Goal: Task Accomplishment & Management: Manage account settings

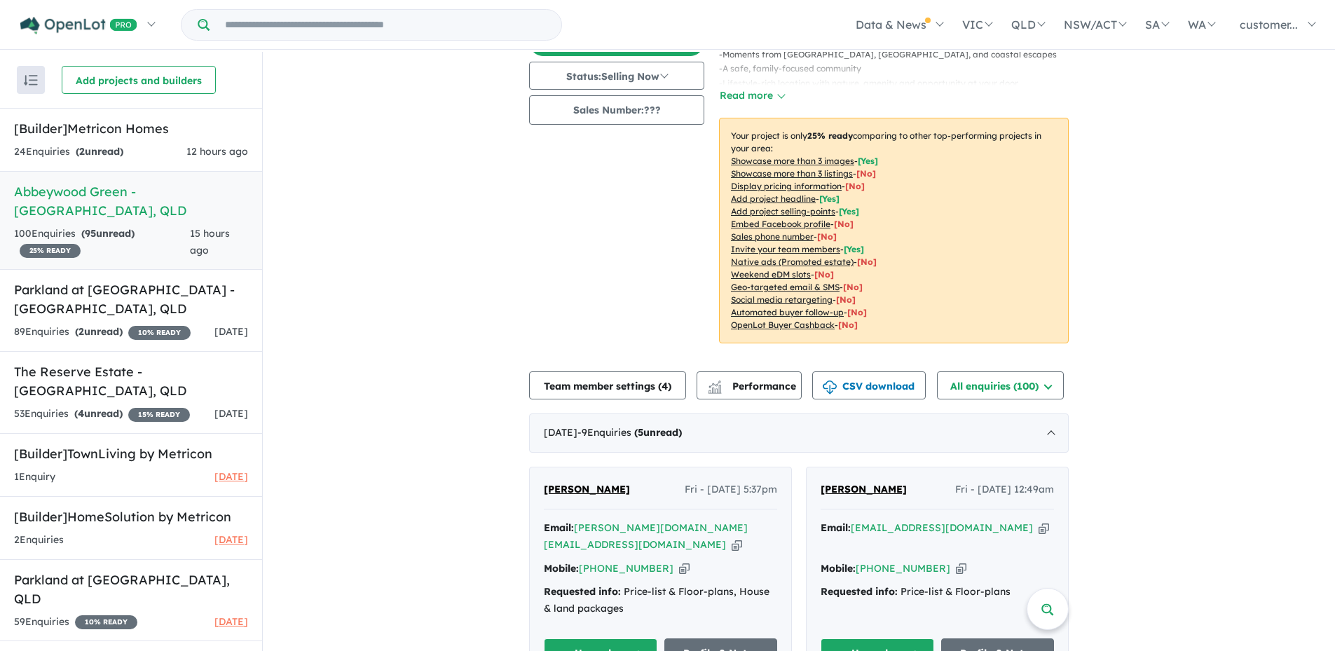
scroll to position [210, 0]
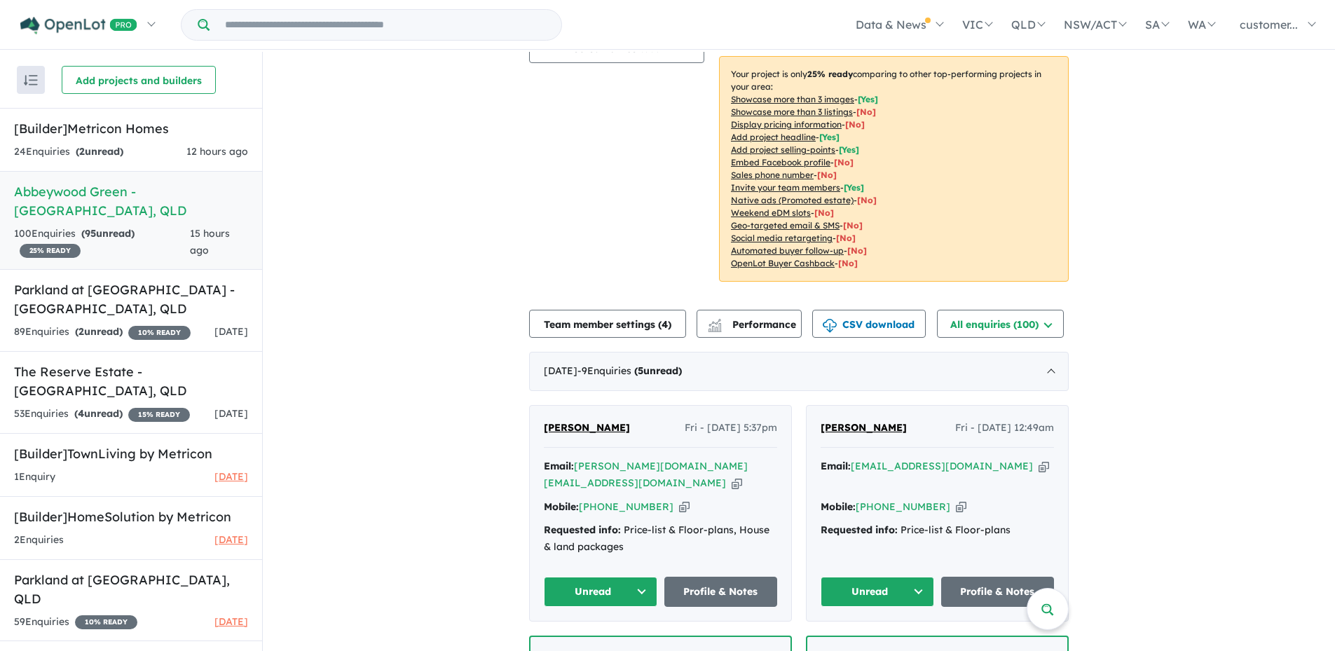
drag, startPoint x: 634, startPoint y: 430, endPoint x: 537, endPoint y: 191, distance: 257.8
click at [529, 426] on div "Mojgan Razzaghi Fri - 22/08/2025, 5:37pm Email: mojgan.ae@gmail.com Copied! Mob…" at bounding box center [660, 513] width 263 height 217
copy span "Mojgan Razzaghi"
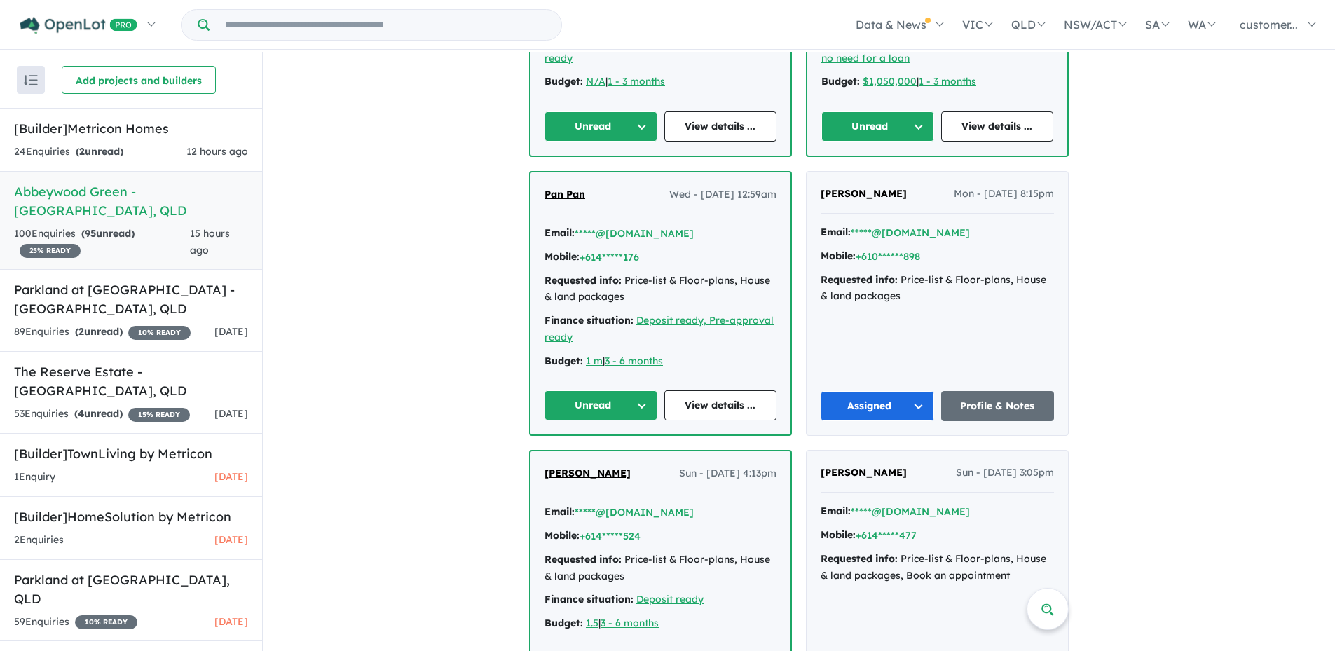
scroll to position [981, 0]
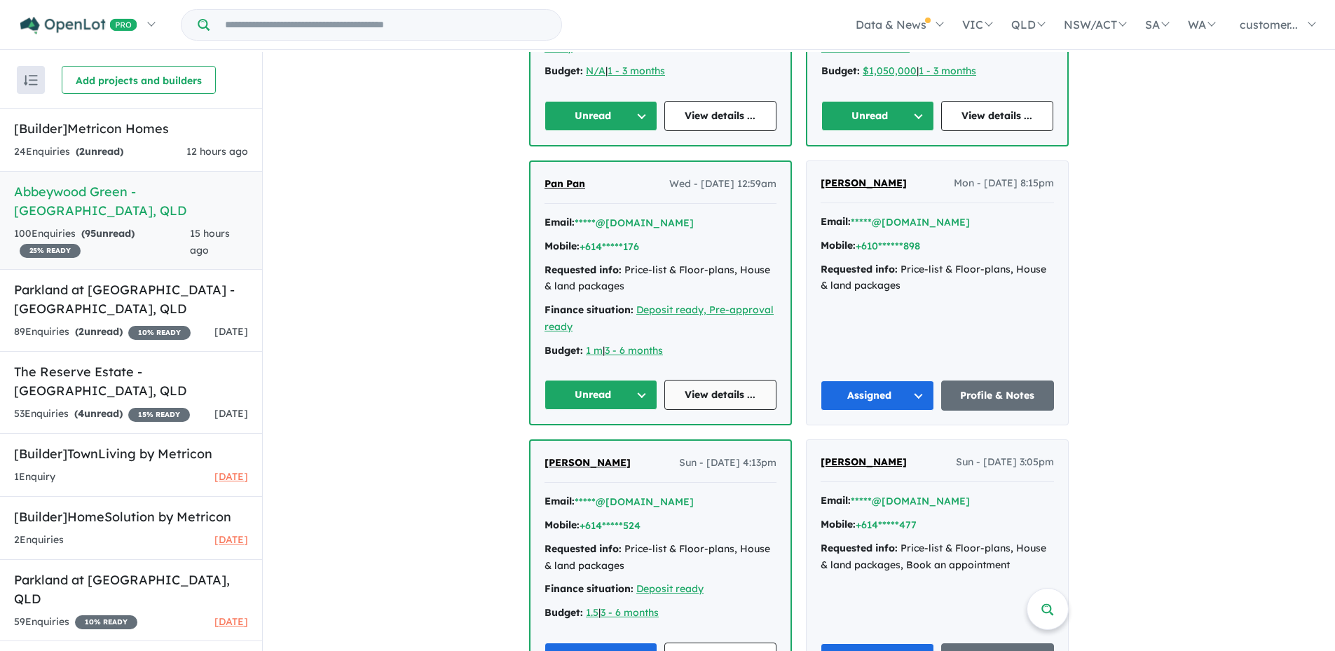
click at [690, 380] on link "View details ..." at bounding box center [720, 395] width 113 height 30
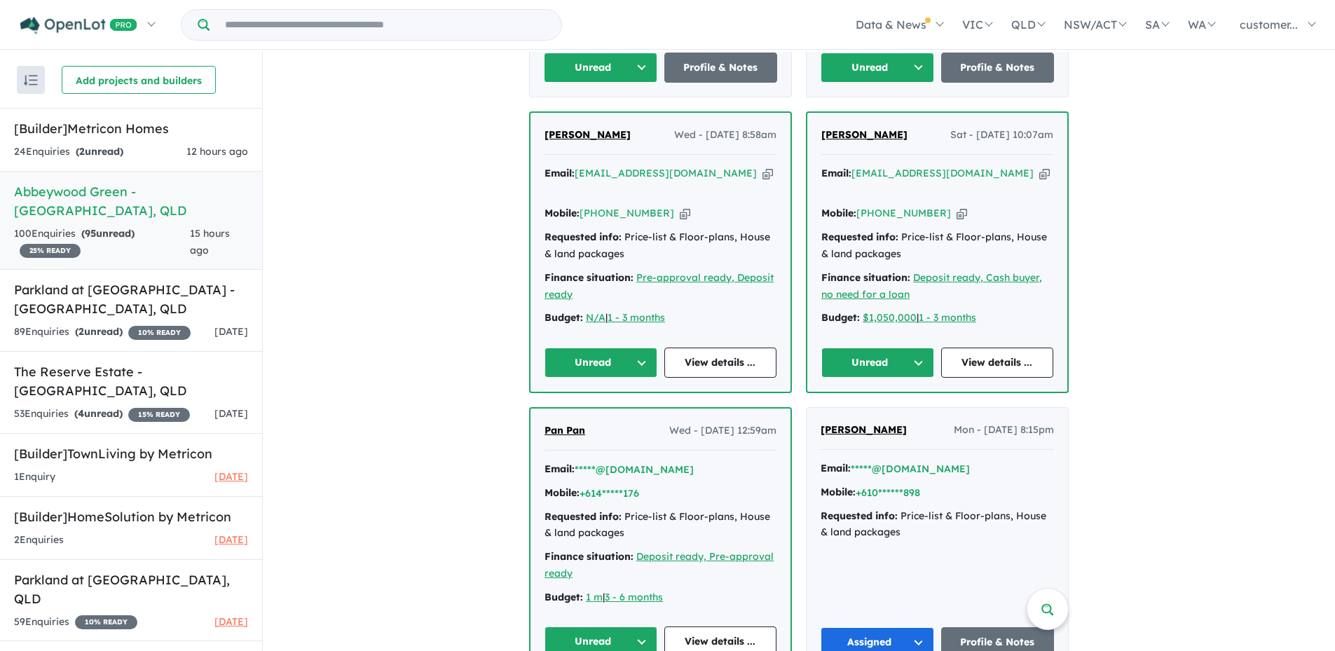
scroll to position [701, 0]
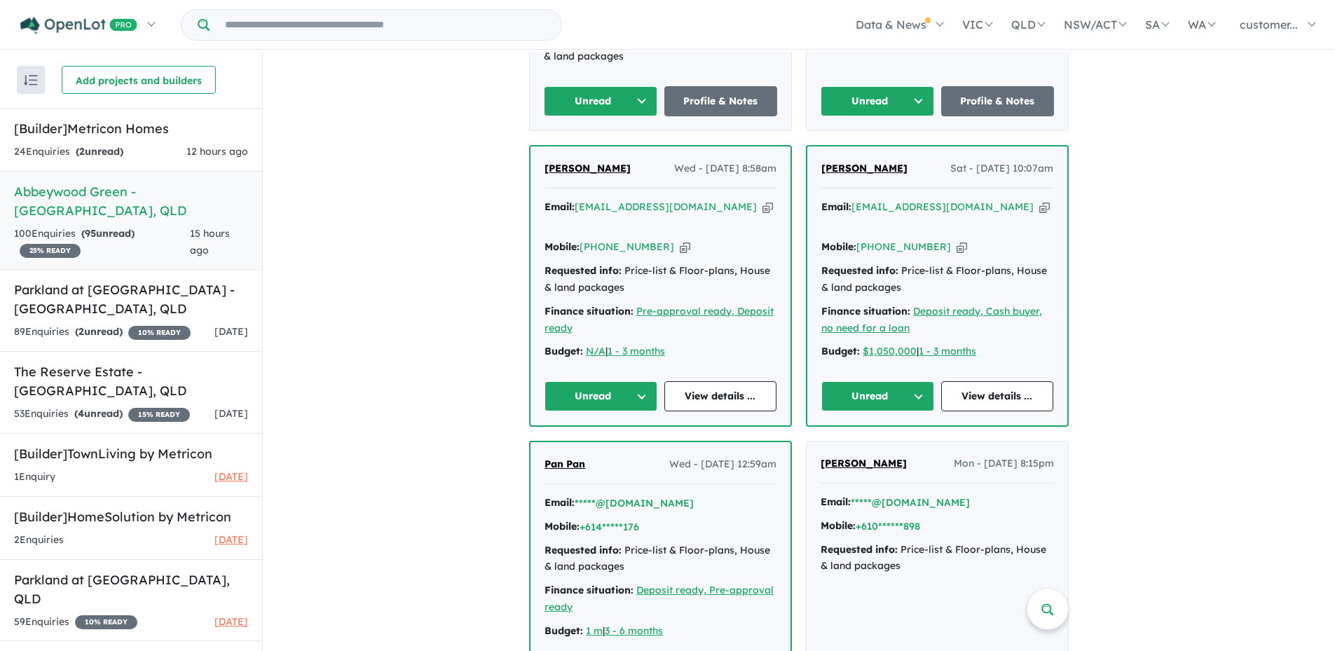
click at [1039, 200] on icon "button" at bounding box center [1044, 207] width 11 height 15
copy span "Mojgan Razzaghi"
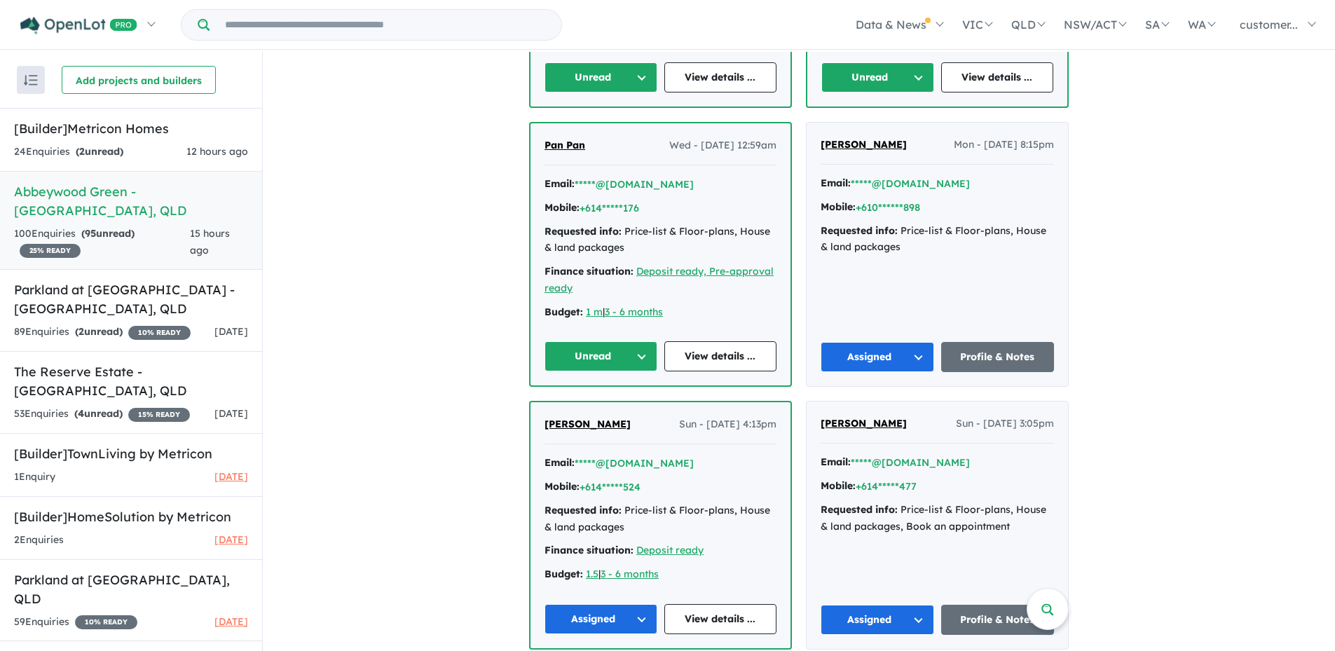
scroll to position [981, 0]
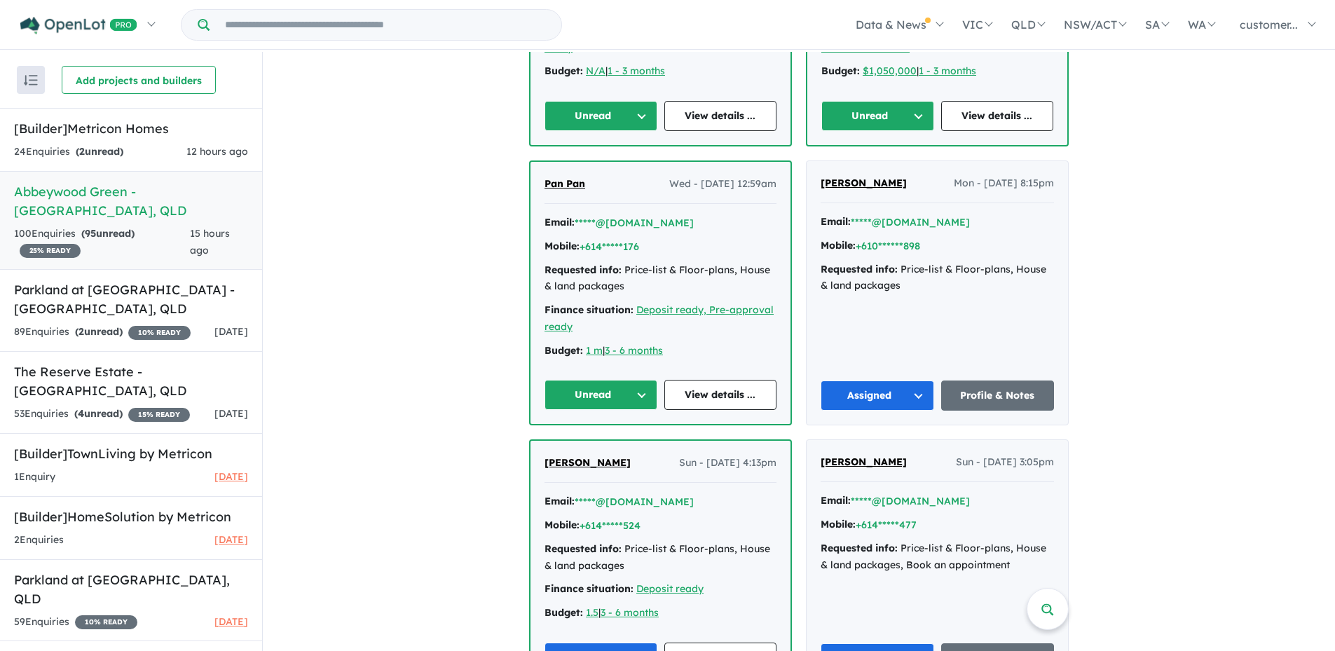
drag, startPoint x: 908, startPoint y: 155, endPoint x: 802, endPoint y: 151, distance: 105.2
click at [806, 160] on div "Atsuko Komoto Mon - 04/08/2025, 8:15pm Email: *****@hotmail.com Mobile: +610***…" at bounding box center [937, 292] width 263 height 265
copy span "Atsuko Komoto"
click at [900, 381] on button "Assigned" at bounding box center [878, 396] width 114 height 30
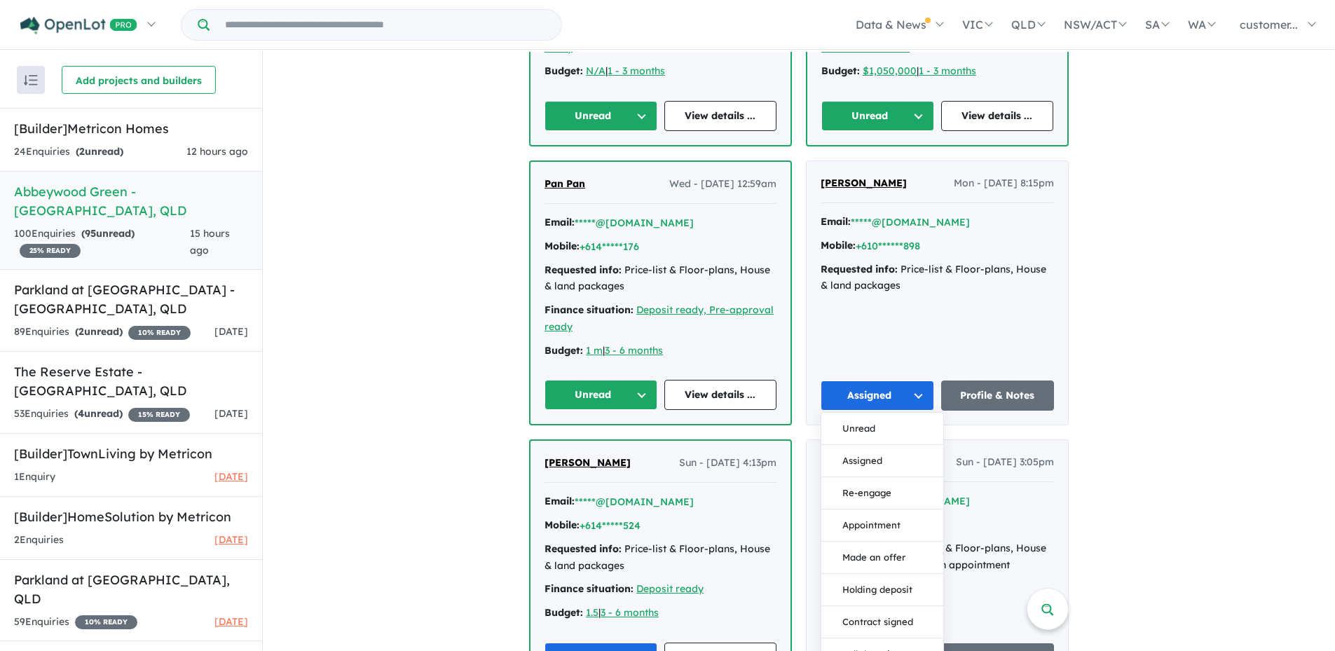
click at [862, 304] on div "Atsuko Komoto Mon - 04/08/2025, 8:15pm Email: *****@hotmail.com Mobile: +610***…" at bounding box center [937, 293] width 261 height 264
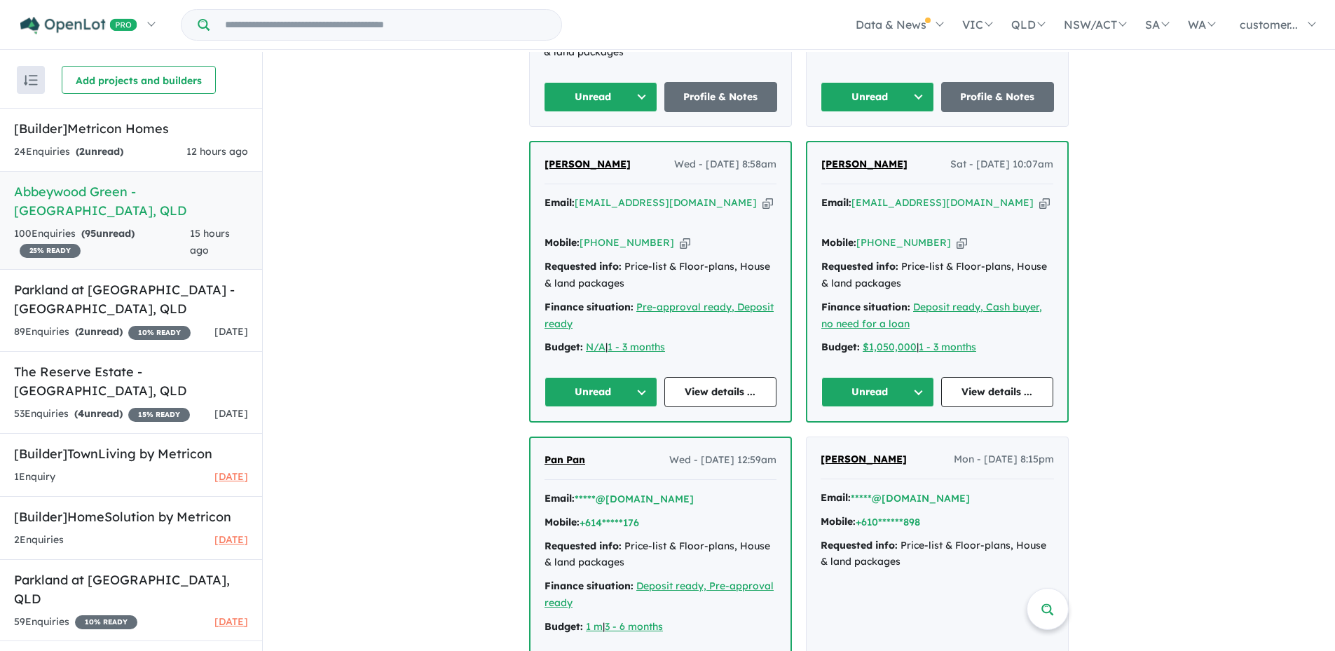
scroll to position [701, 0]
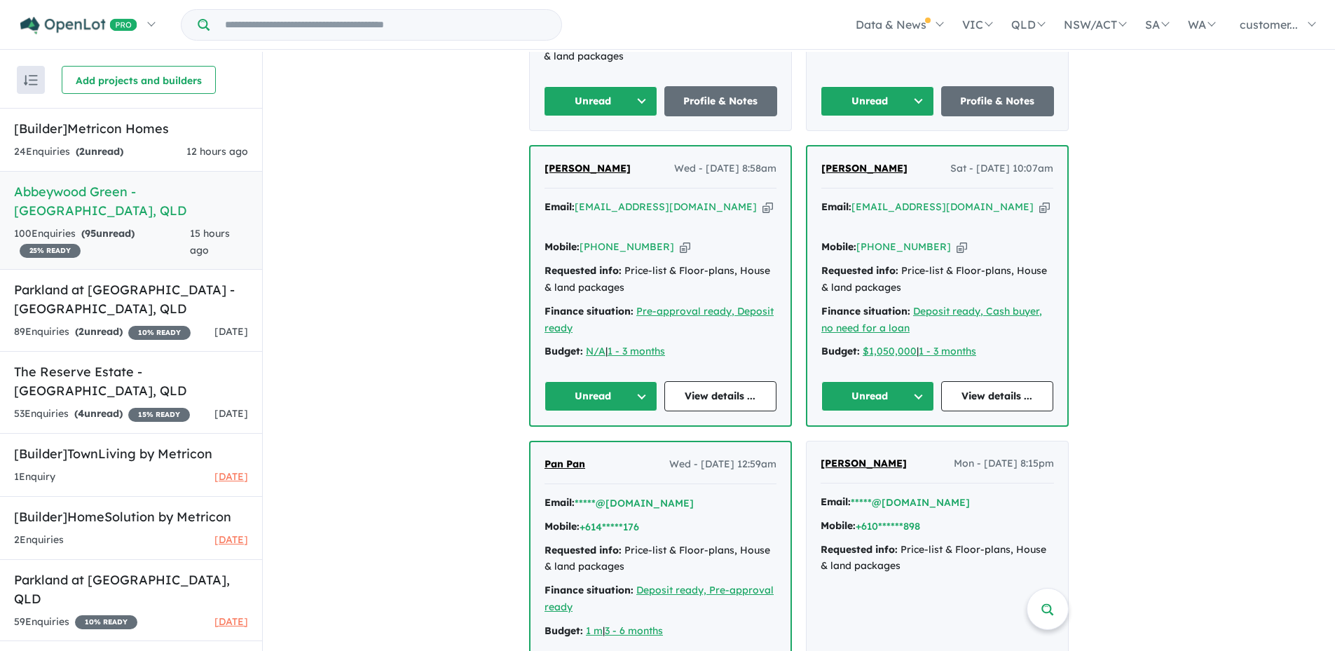
click at [1039, 200] on icon "button" at bounding box center [1044, 207] width 11 height 15
click at [763, 200] on icon "button" at bounding box center [768, 207] width 11 height 15
click at [631, 381] on button "Unread" at bounding box center [601, 396] width 113 height 30
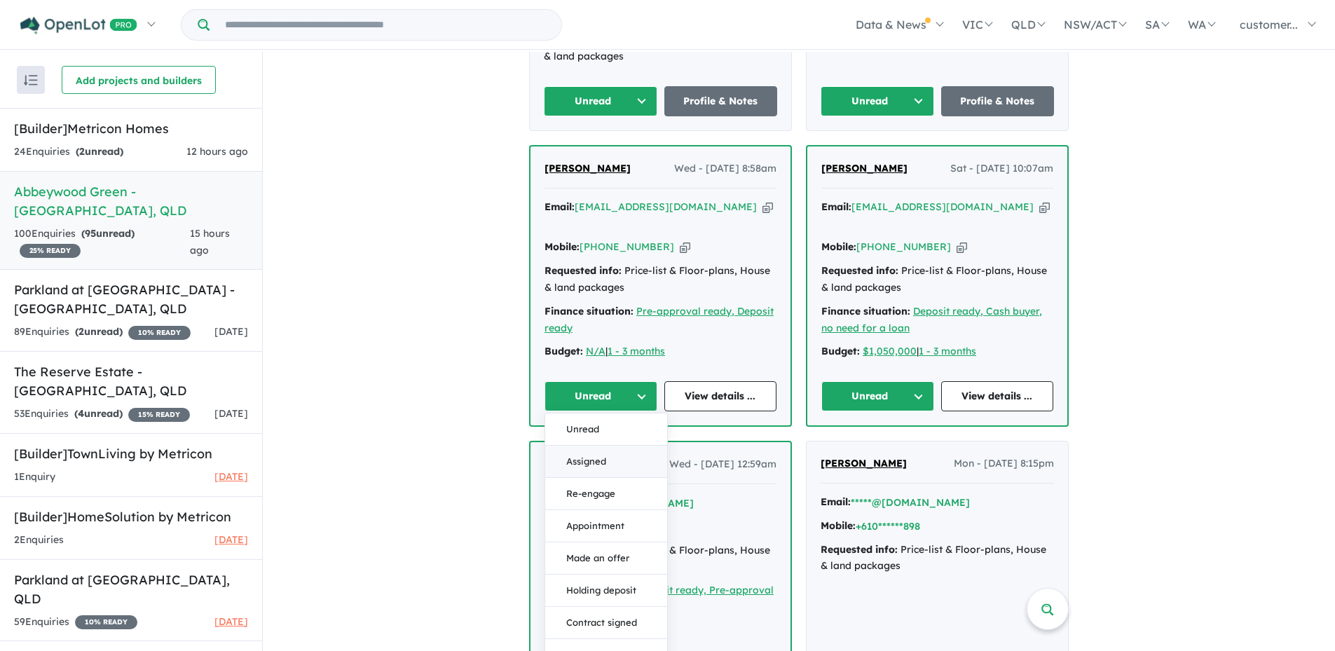
click at [584, 446] on button "Assigned" at bounding box center [606, 462] width 122 height 32
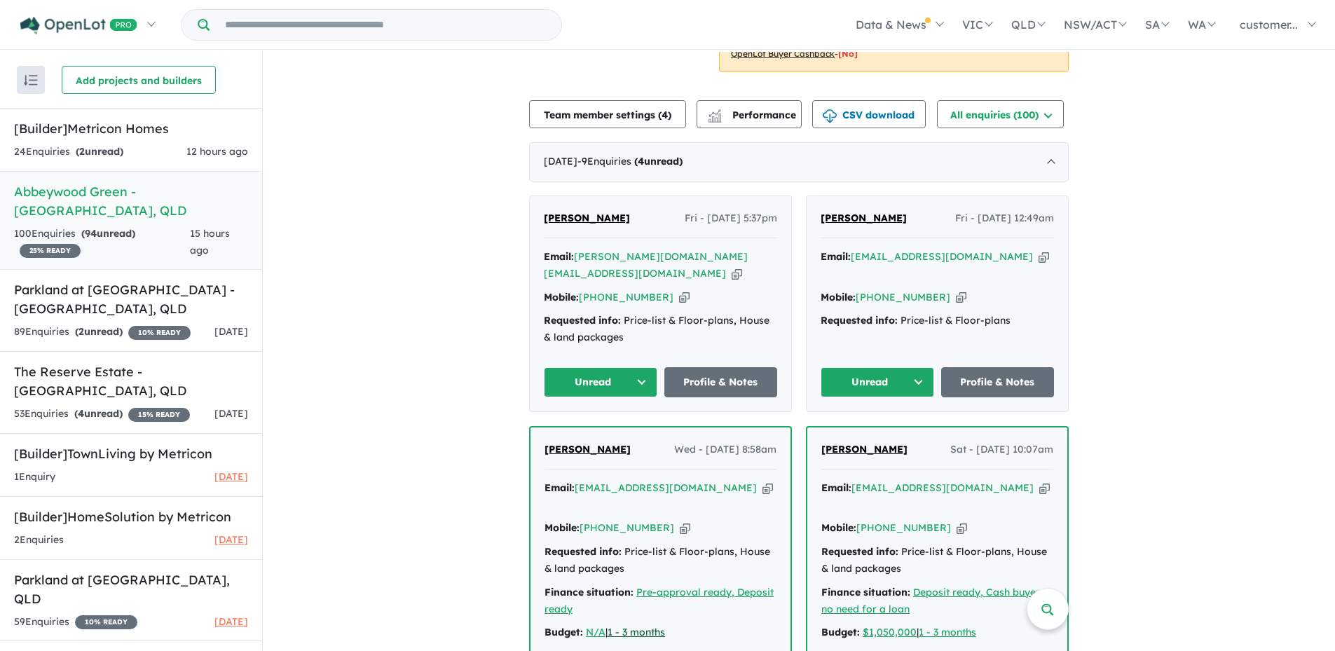
scroll to position [350, 0]
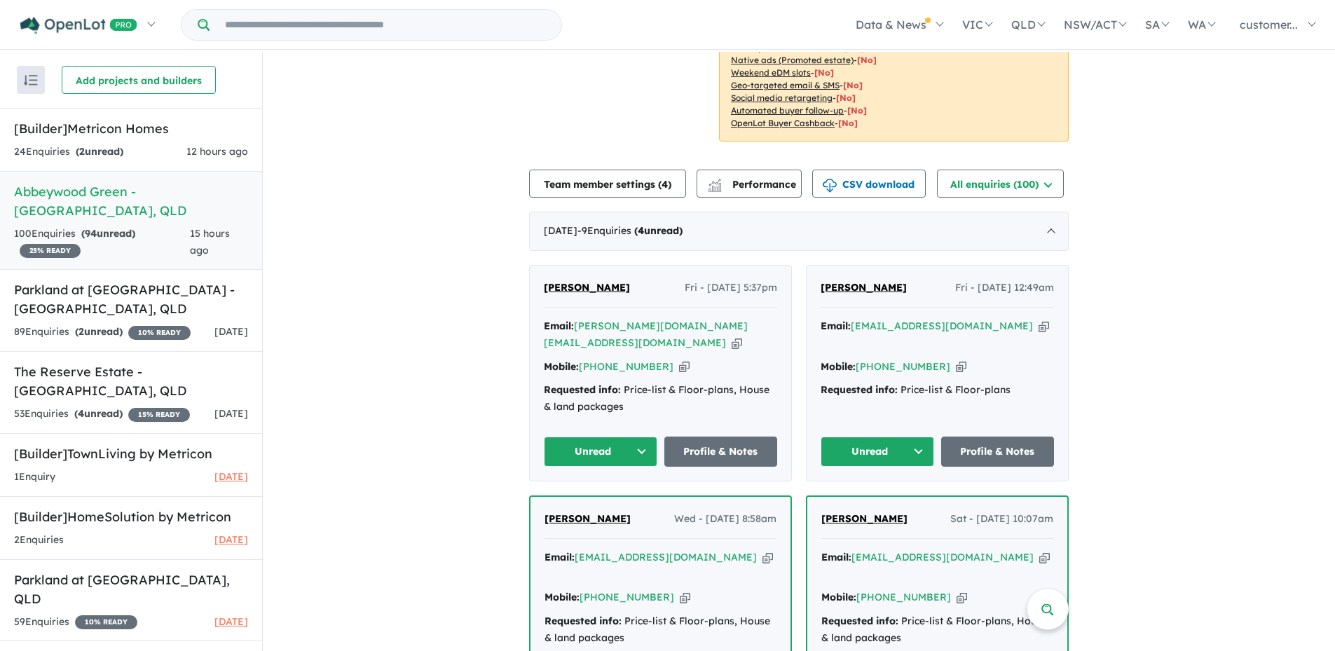
click at [1039, 330] on icon "button" at bounding box center [1044, 326] width 11 height 15
click at [914, 446] on button "Unread" at bounding box center [878, 452] width 114 height 30
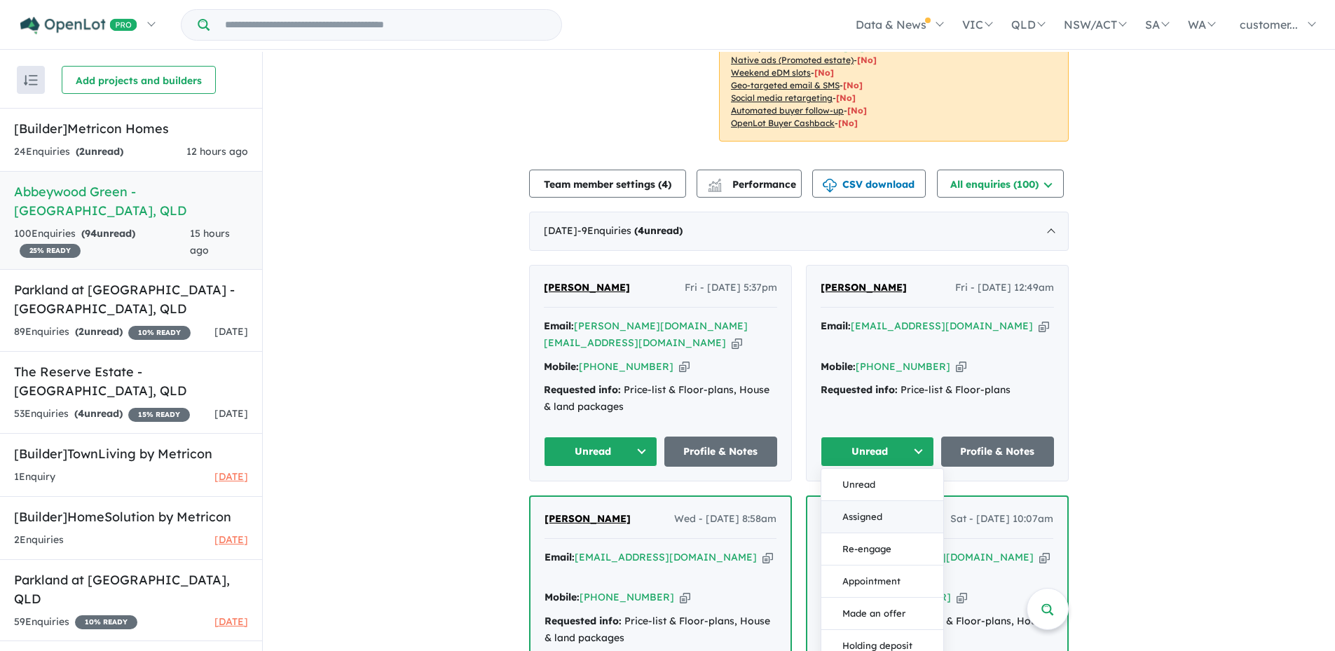
click at [856, 507] on button "Assigned" at bounding box center [882, 517] width 122 height 32
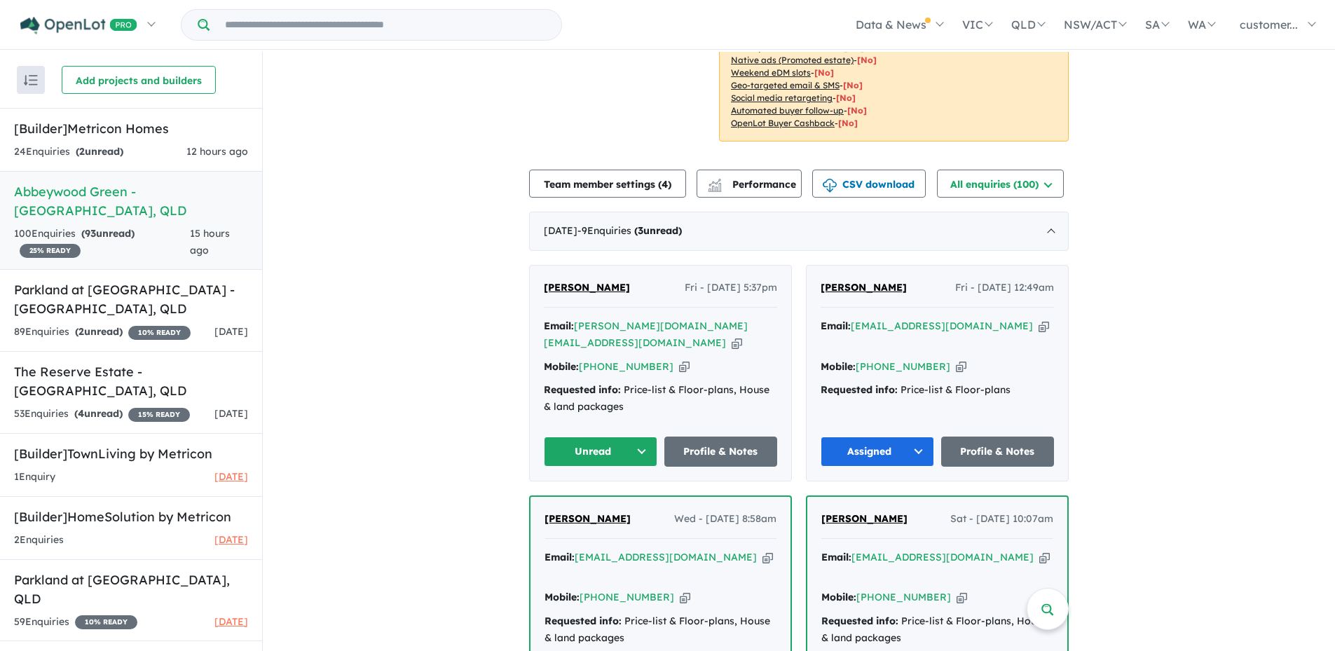
click at [732, 336] on icon "button" at bounding box center [737, 343] width 11 height 15
click at [679, 360] on icon "button" at bounding box center [684, 367] width 11 height 15
drag, startPoint x: 636, startPoint y: 284, endPoint x: 515, endPoint y: 273, distance: 121.0
copy span "Mojgan Razzaghi"
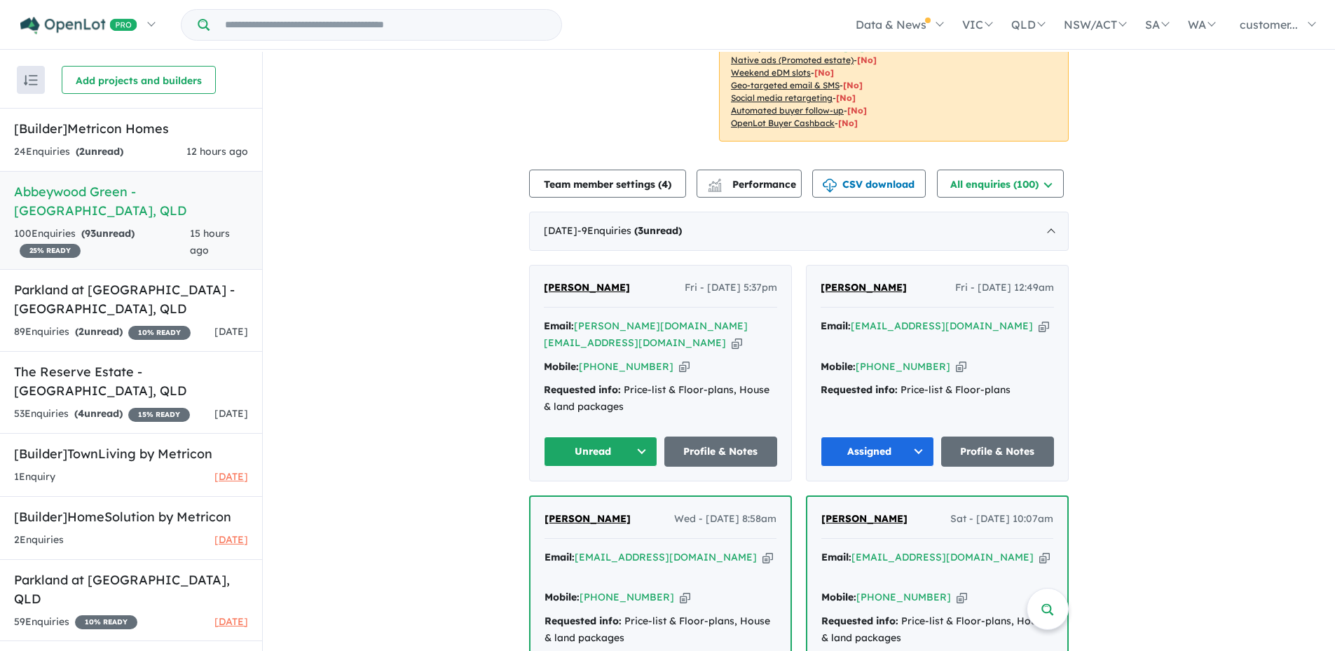
click at [600, 441] on button "Unread" at bounding box center [601, 452] width 114 height 30
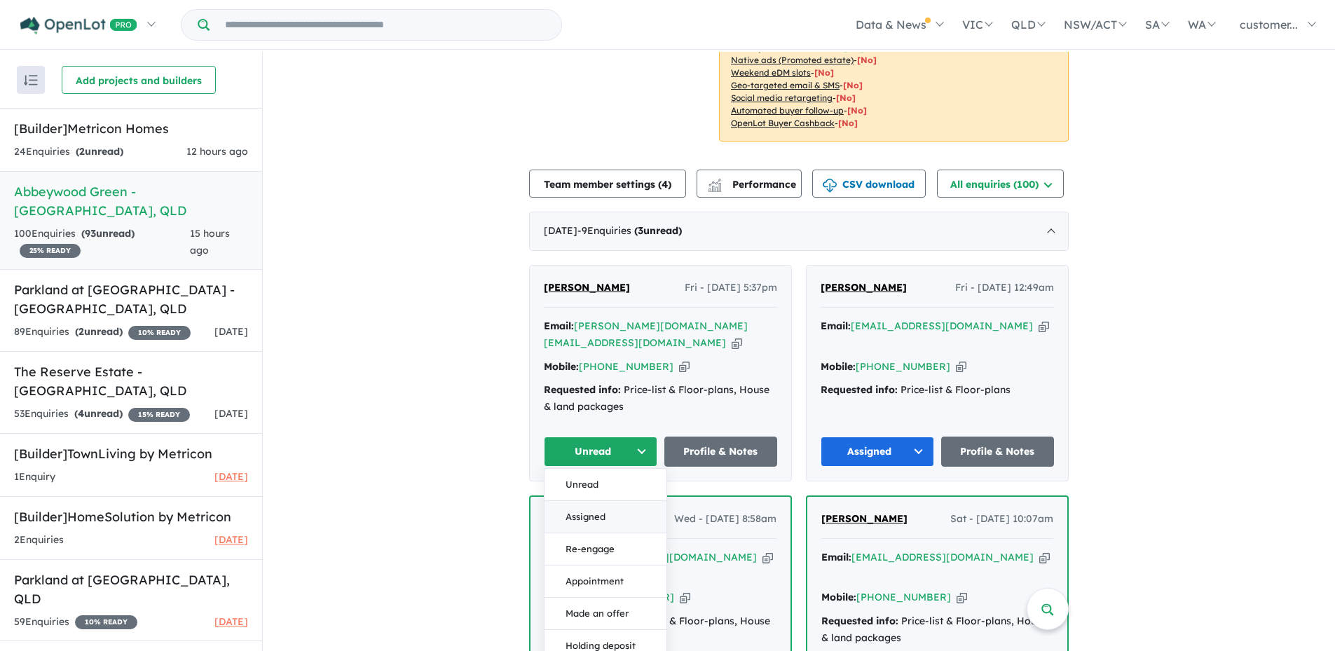
click at [589, 501] on button "Assigned" at bounding box center [606, 517] width 122 height 32
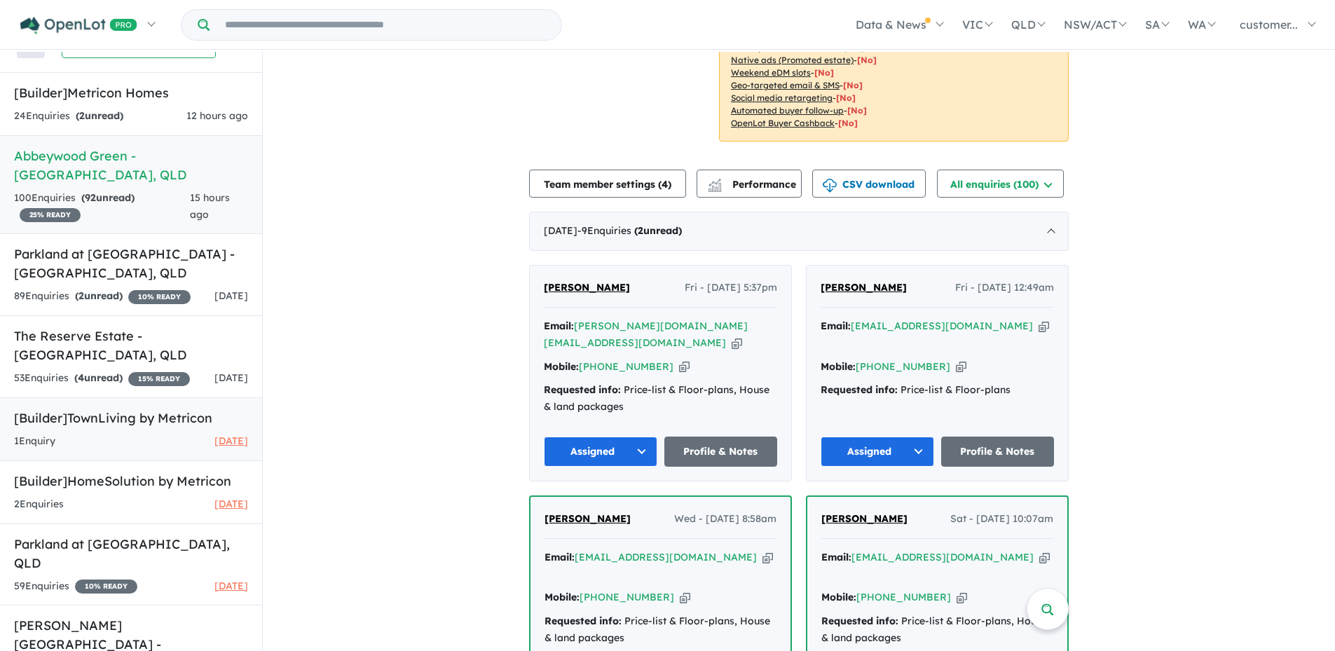
scroll to position [68, 0]
